Goal: Task Accomplishment & Management: Manage account settings

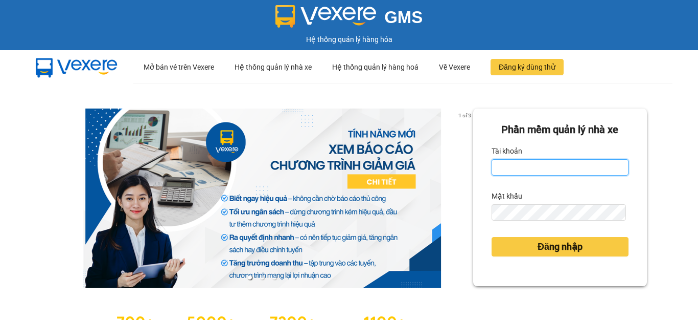
type input "hang2.xedn"
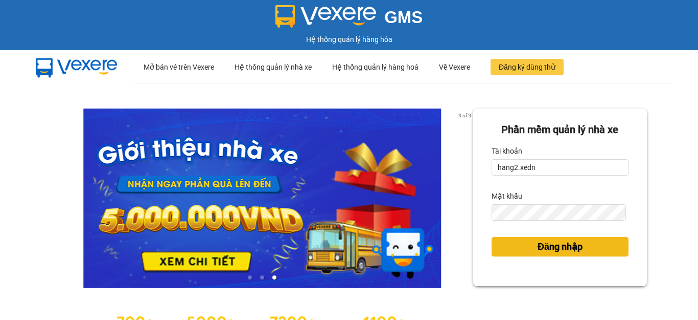
click at [565, 247] on span "Đăng nhập" at bounding box center [560, 246] width 45 height 14
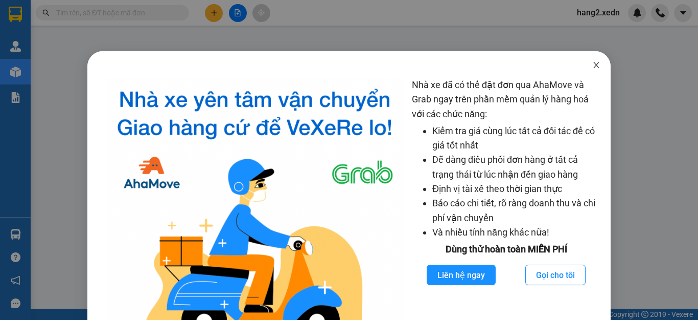
click at [593, 68] on icon "close" at bounding box center [597, 65] width 8 height 8
